Goal: Task Accomplishment & Management: Manage account settings

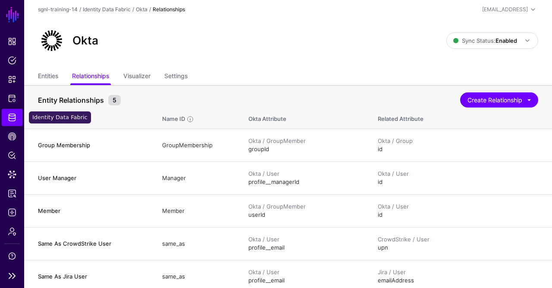
click at [14, 114] on span "Identity Data Fabric" at bounding box center [12, 117] width 9 height 9
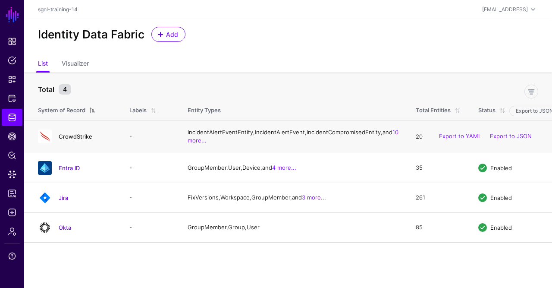
click at [81, 140] on link "CrowdStrike" at bounding box center [76, 136] width 34 height 7
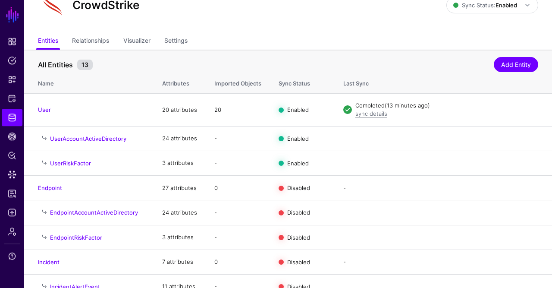
scroll to position [42, 0]
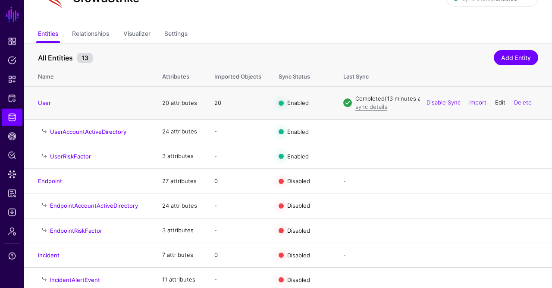
click at [498, 103] on link "Edit" at bounding box center [500, 102] width 10 height 7
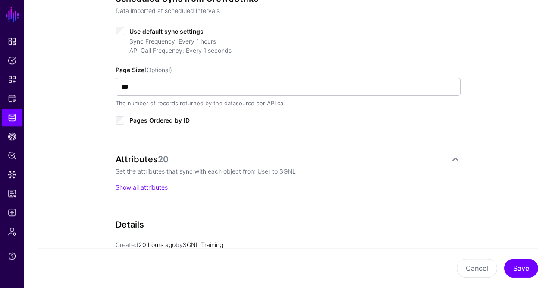
scroll to position [445, 0]
click at [127, 28] on div "Use default sync settings" at bounding box center [288, 30] width 345 height 10
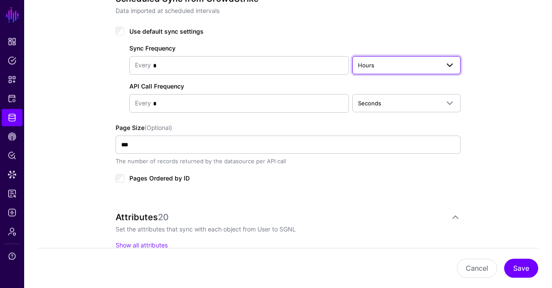
click at [429, 60] on span "Hours" at bounding box center [399, 64] width 82 height 9
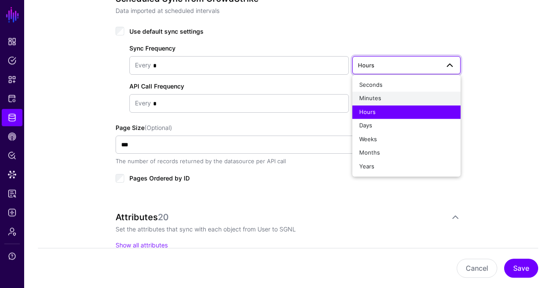
click at [392, 99] on div "Minutes" at bounding box center [407, 99] width 95 height 9
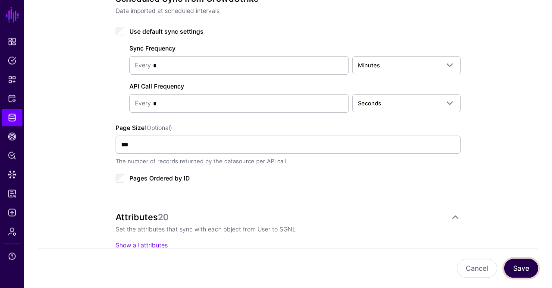
click at [517, 271] on button "Save" at bounding box center [522, 268] width 34 height 19
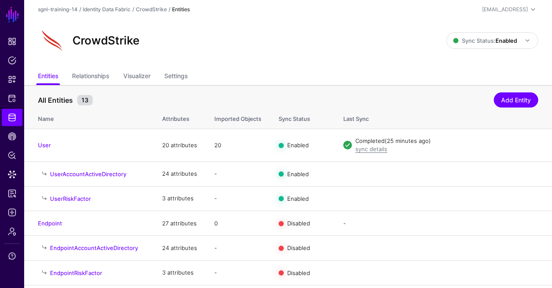
click at [259, 17] on header "sgnl-training-14 / Identity Data Fabric / CrowdStrike / Entities [EMAIL_ADDRESS…" at bounding box center [288, 9] width 528 height 19
